Goal: Task Accomplishment & Management: Manage account settings

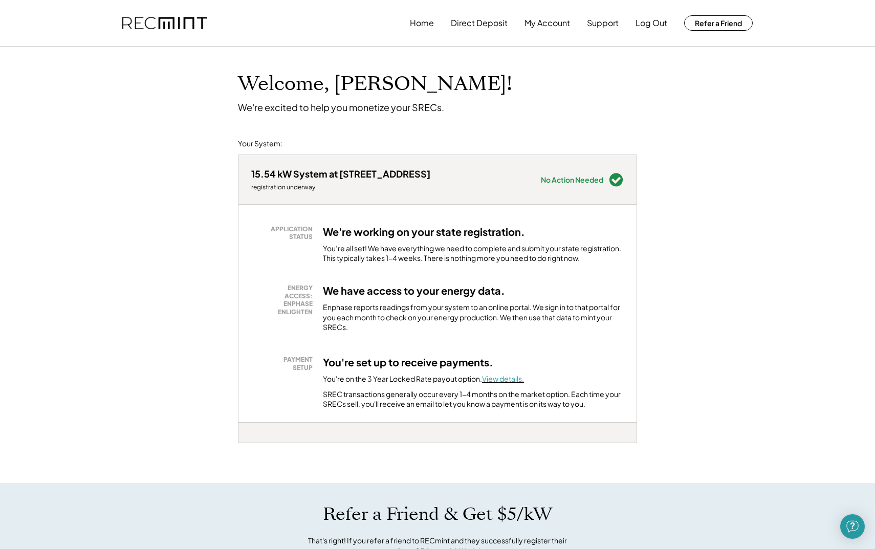
click at [514, 375] on font "View details." at bounding box center [503, 378] width 42 height 9
click at [547, 25] on button "My Account" at bounding box center [547, 23] width 46 height 20
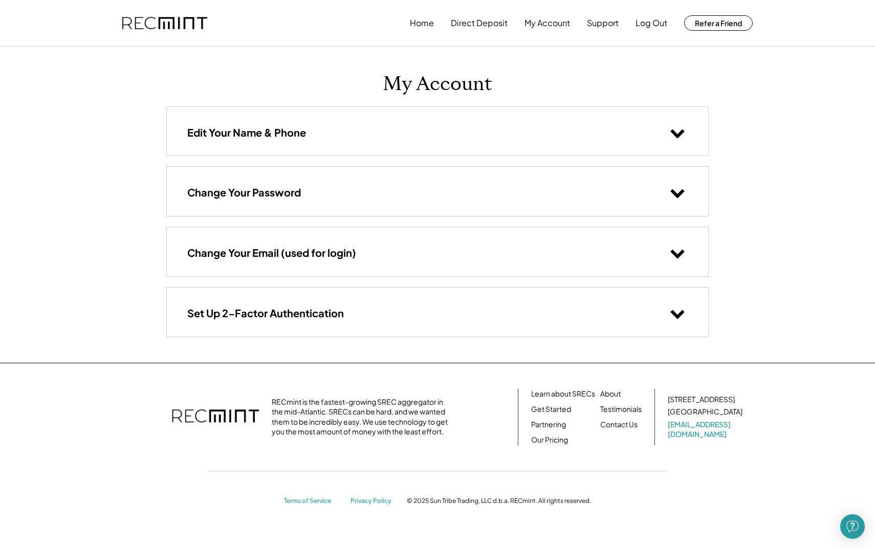
click at [344, 320] on div "Set Up 2-Factor Authentication" at bounding box center [437, 312] width 541 height 49
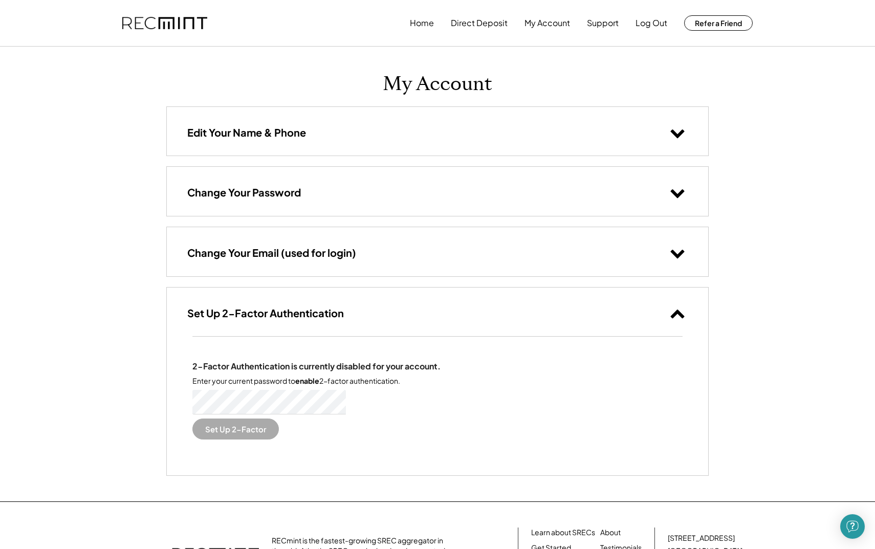
click at [327, 253] on h3 "Change Your Email (used for login)" at bounding box center [271, 252] width 169 height 13
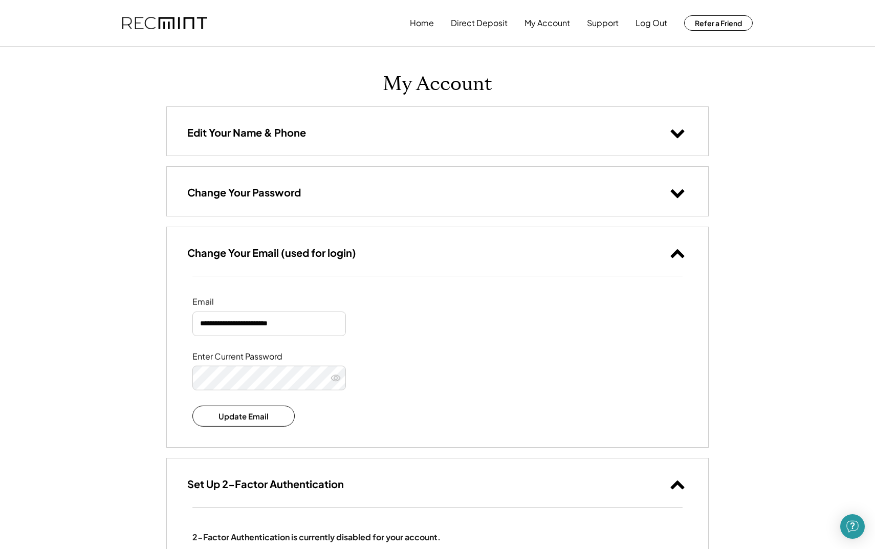
click at [312, 213] on div "Change Your Password" at bounding box center [437, 191] width 541 height 49
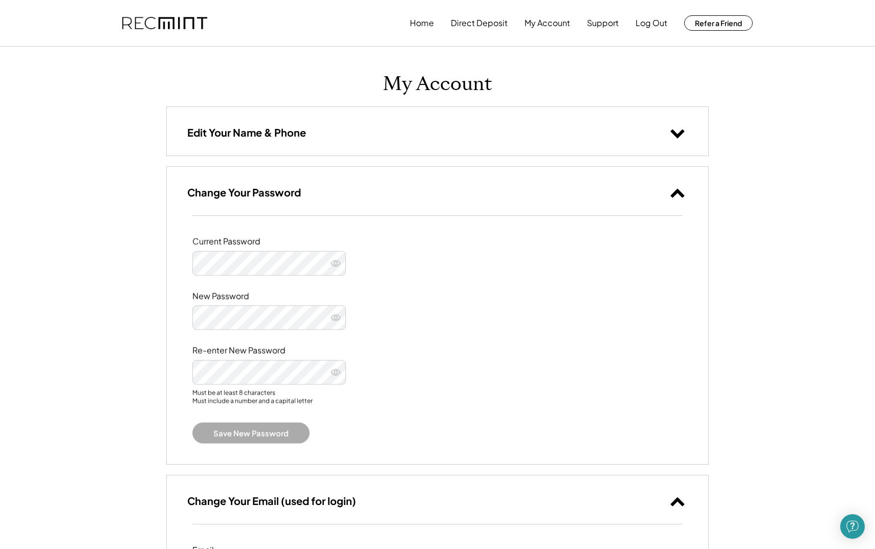
click at [324, 156] on div "**********" at bounding box center [437, 484] width 563 height 874
click at [291, 138] on h3 "Edit Your Name & Phone" at bounding box center [246, 132] width 119 height 13
